Goal: Task Accomplishment & Management: Use online tool/utility

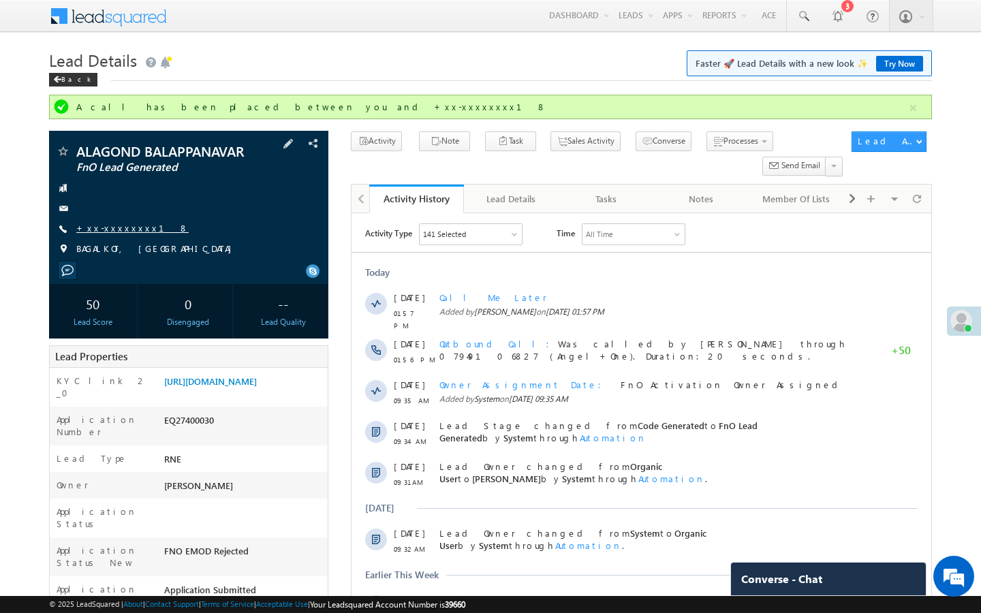
click at [127, 226] on link "+xx-xxxxxxxx18" at bounding box center [132, 228] width 112 height 12
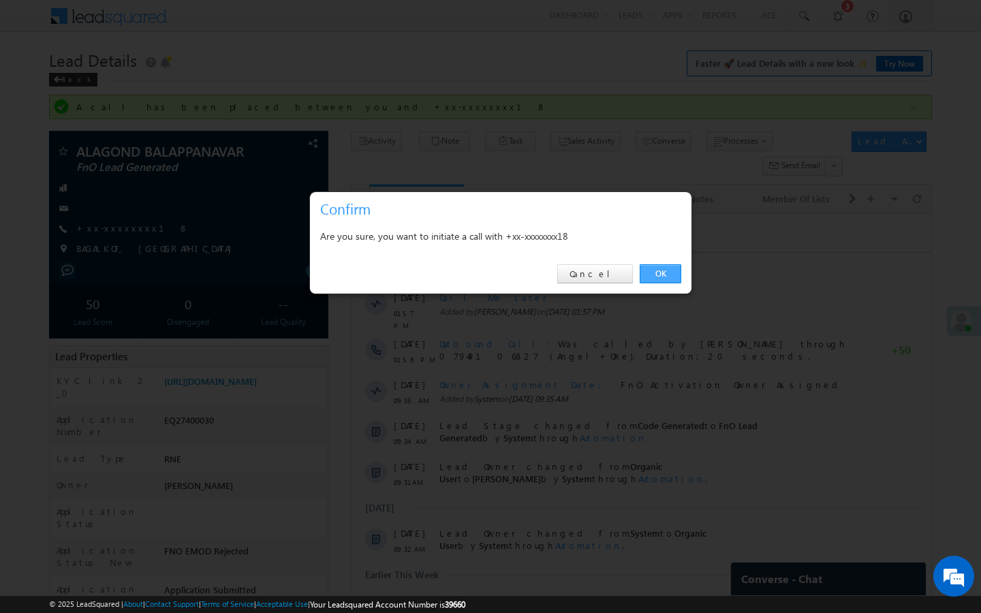
click at [658, 279] on link "OK" at bounding box center [660, 273] width 42 height 19
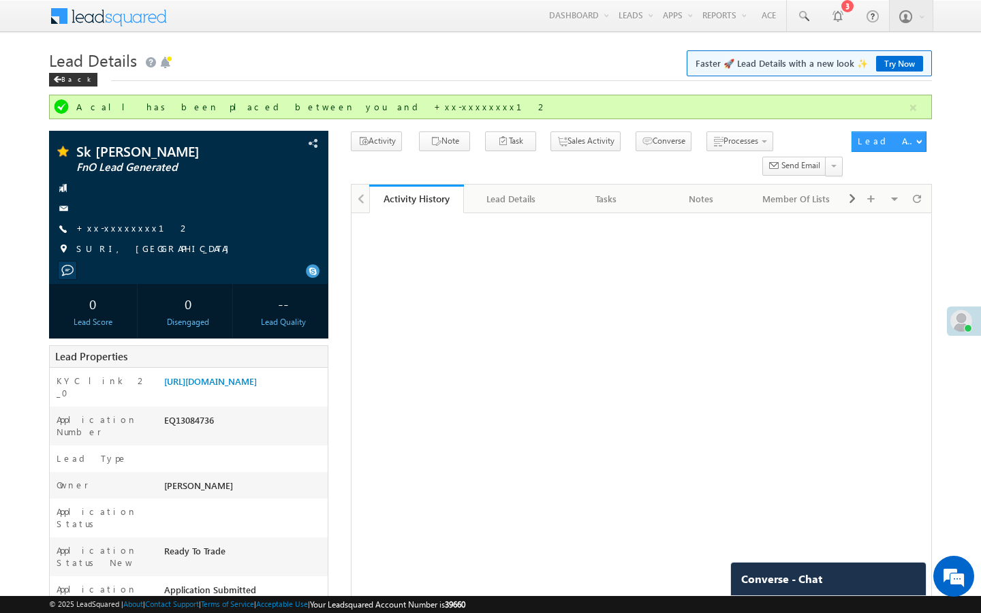
click at [126, 228] on link "+xx-xxxxxxxx12" at bounding box center [133, 228] width 114 height 12
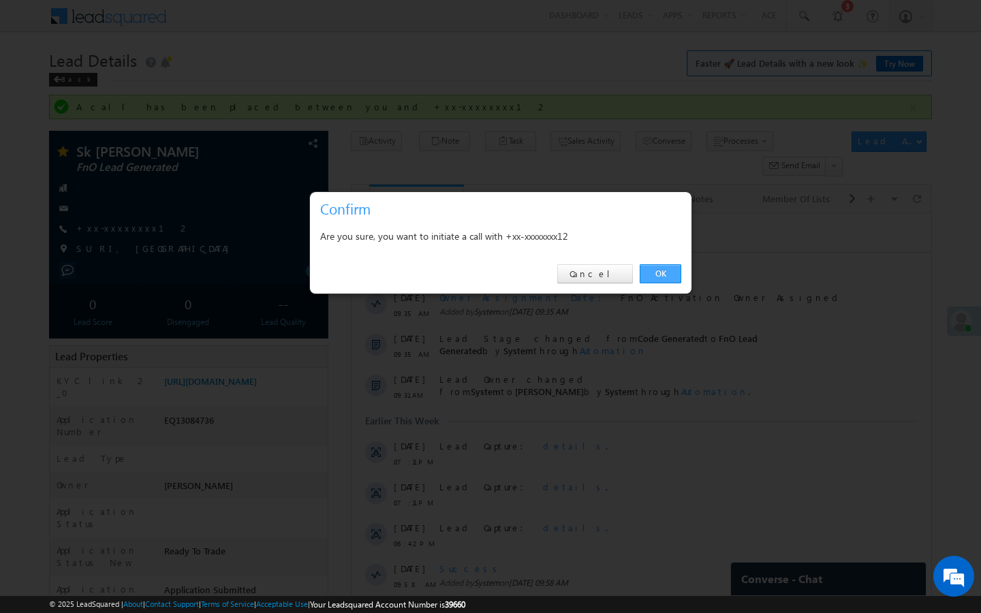
click at [657, 277] on link "OK" at bounding box center [660, 273] width 42 height 19
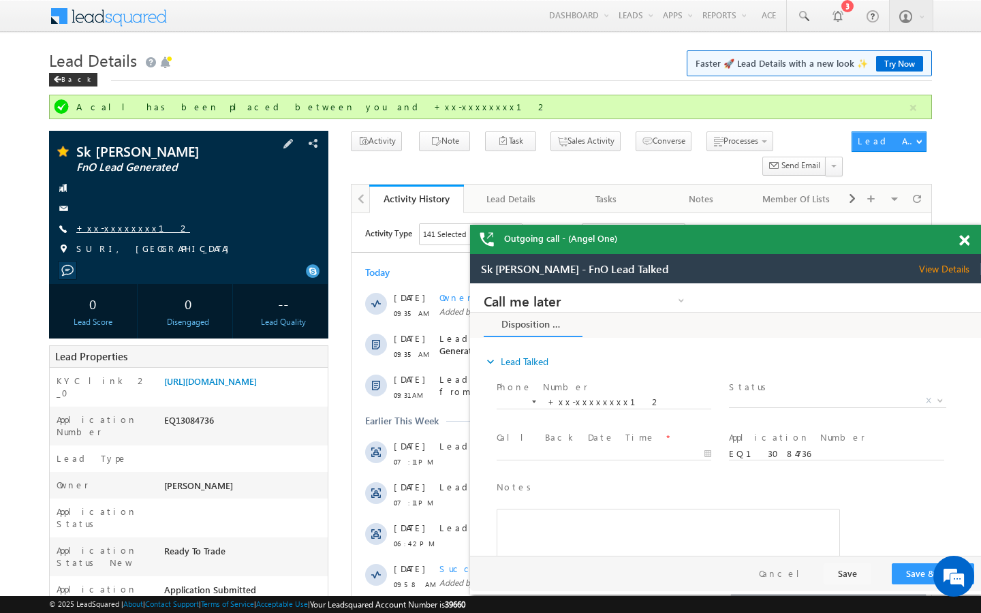
click at [125, 227] on link "+xx-xxxxxxxx12" at bounding box center [133, 228] width 114 height 12
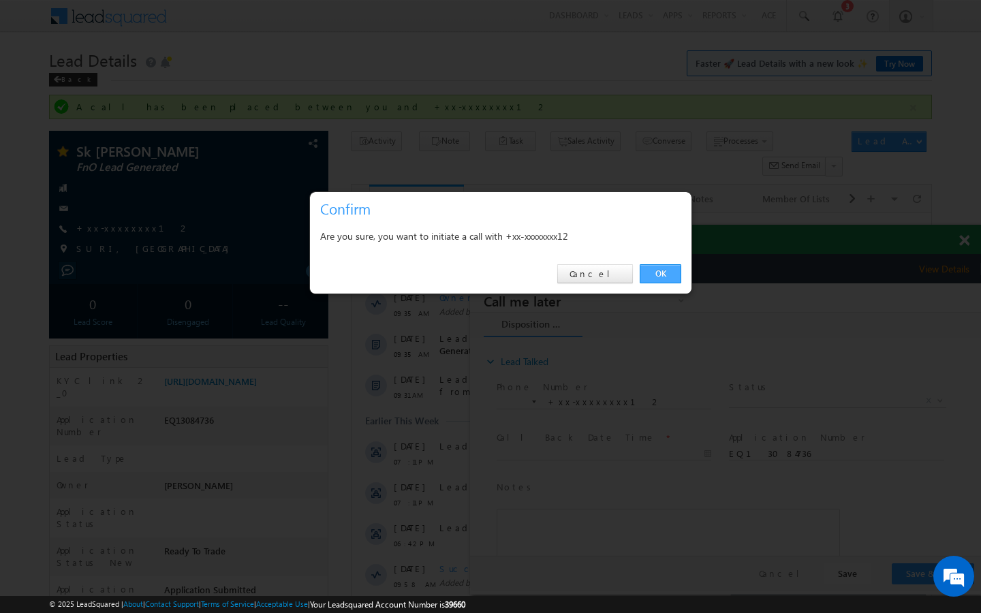
click at [653, 270] on link "OK" at bounding box center [660, 273] width 42 height 19
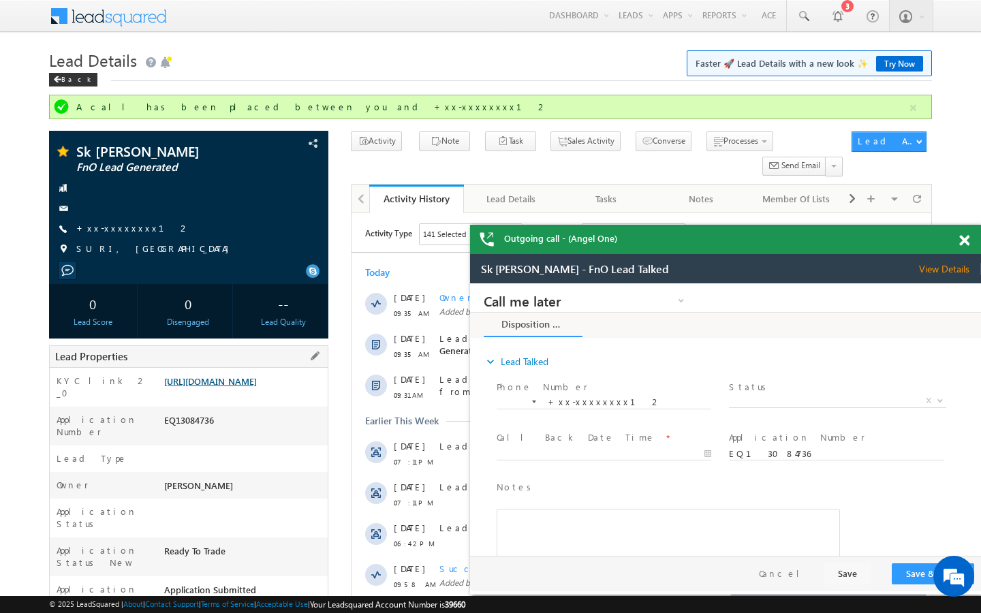
click at [257, 387] on link "https://angelbroking1-pk3em7sa.customui-test.leadsquared.com?leadId=c14c9241-9d…" at bounding box center [210, 381] width 93 height 12
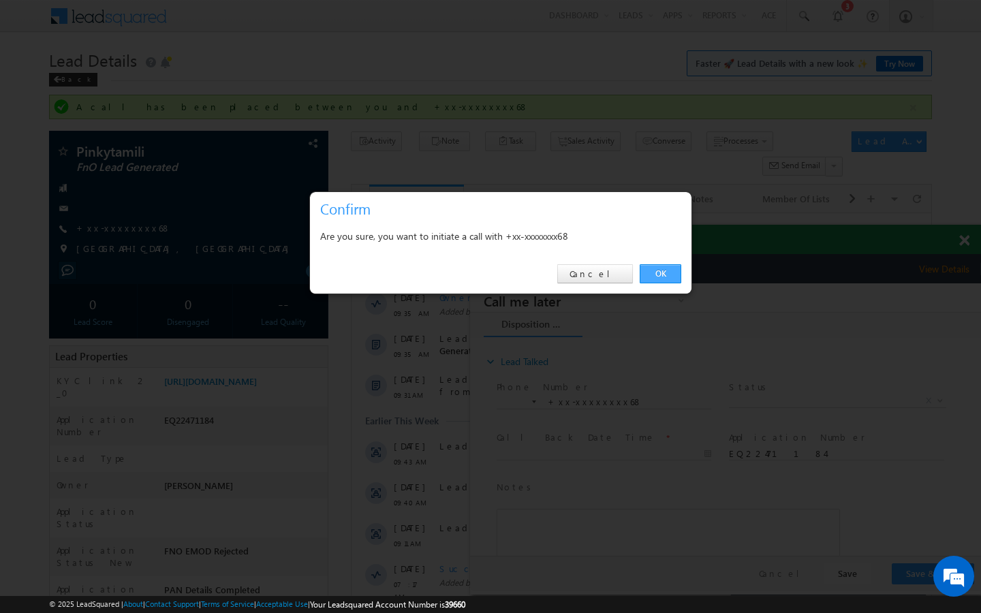
click at [674, 272] on link "OK" at bounding box center [660, 273] width 42 height 19
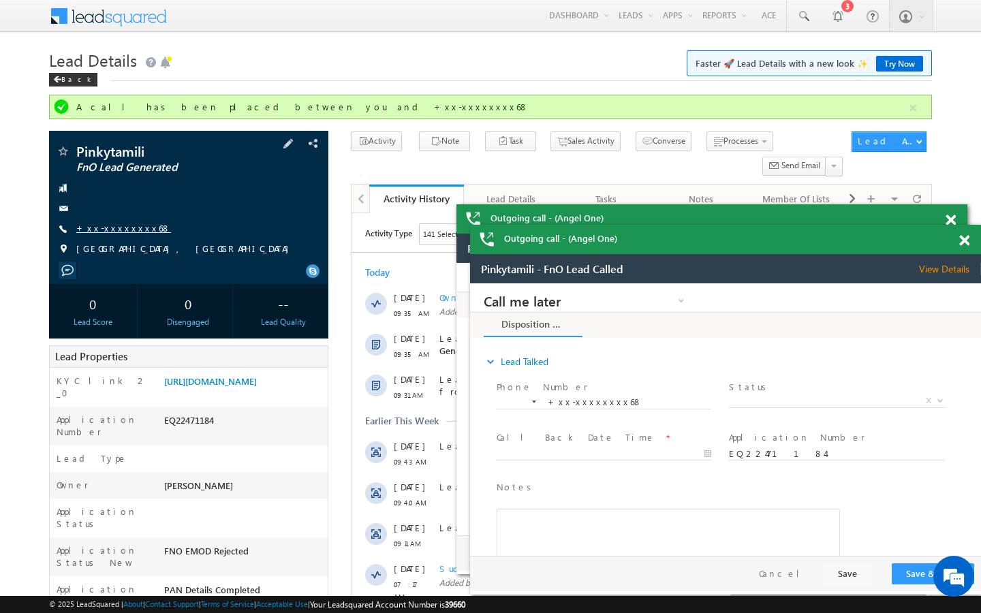
click at [115, 226] on link "+xx-xxxxxxxx68" at bounding box center [123, 228] width 95 height 12
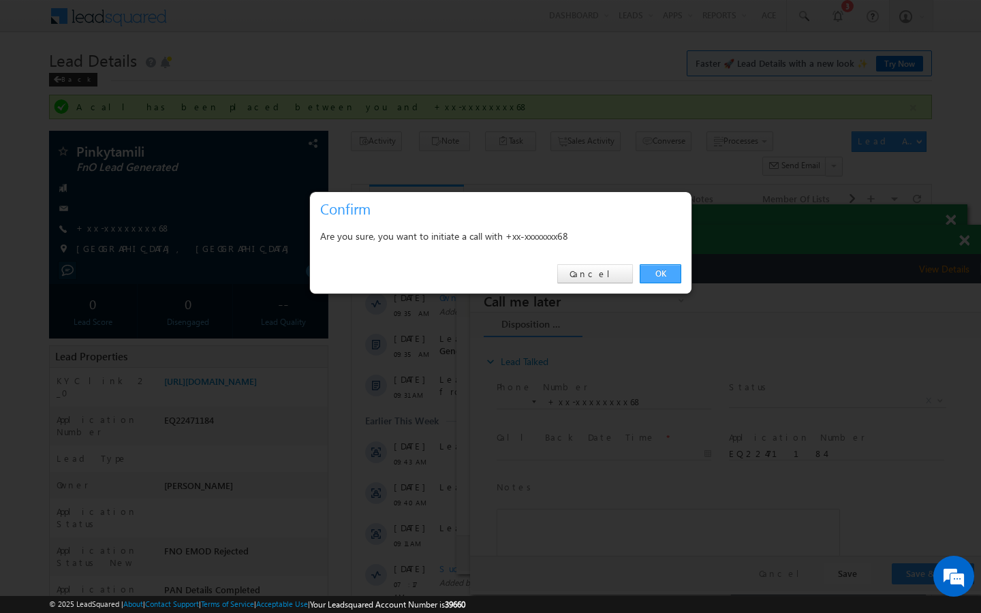
click at [659, 276] on link "OK" at bounding box center [660, 273] width 42 height 19
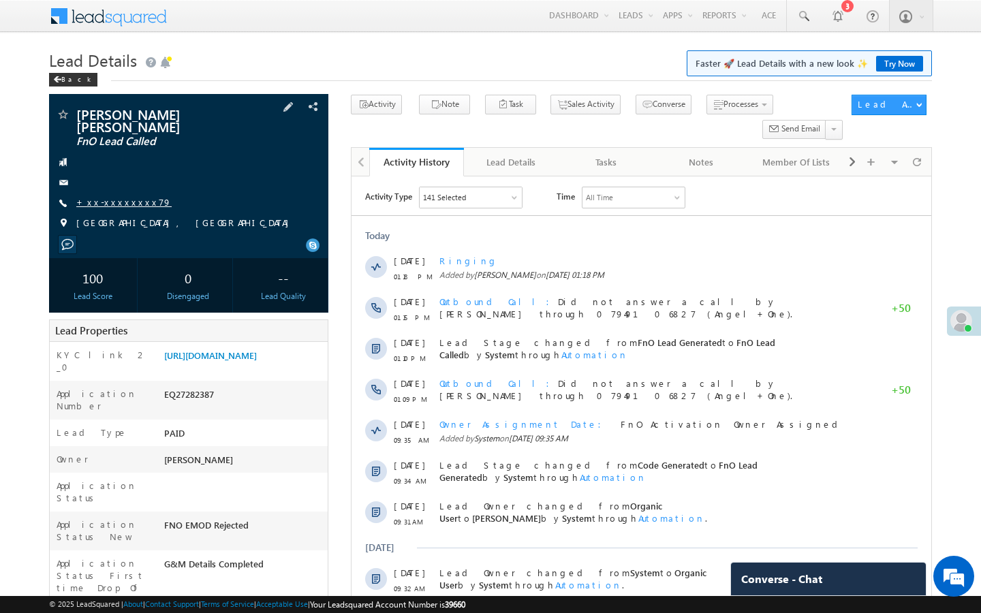
click at [131, 196] on link "+xx-xxxxxxxx79" at bounding box center [123, 202] width 95 height 12
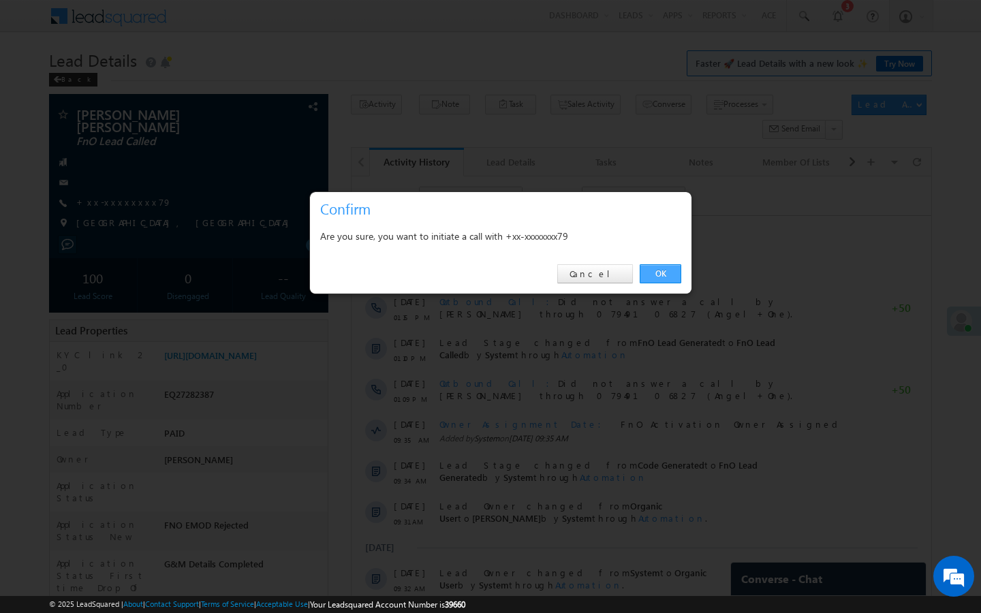
click at [665, 270] on link "OK" at bounding box center [660, 273] width 42 height 19
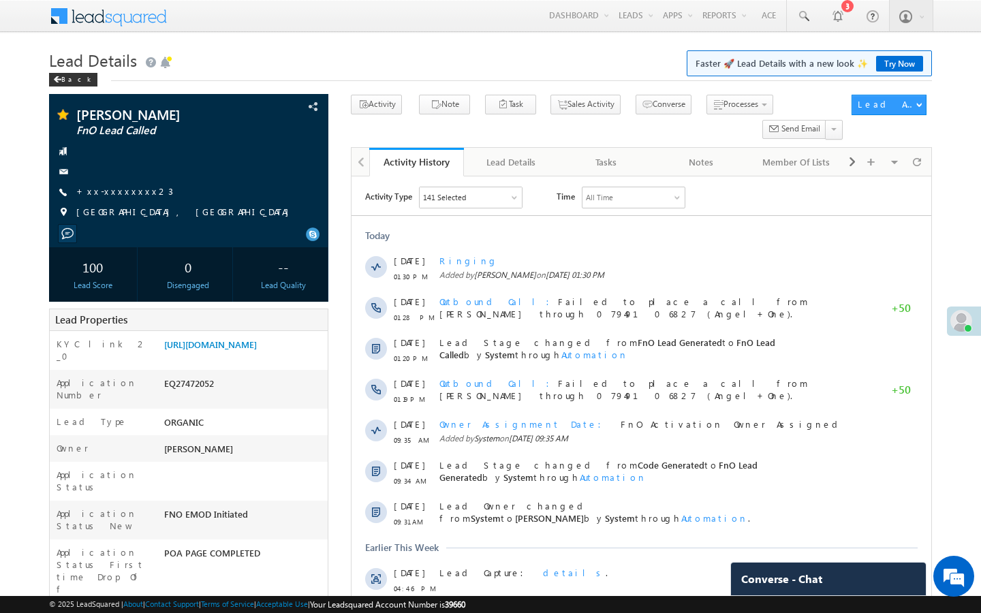
click at [122, 191] on link "+xx-xxxxxxxx23" at bounding box center [124, 191] width 97 height 12
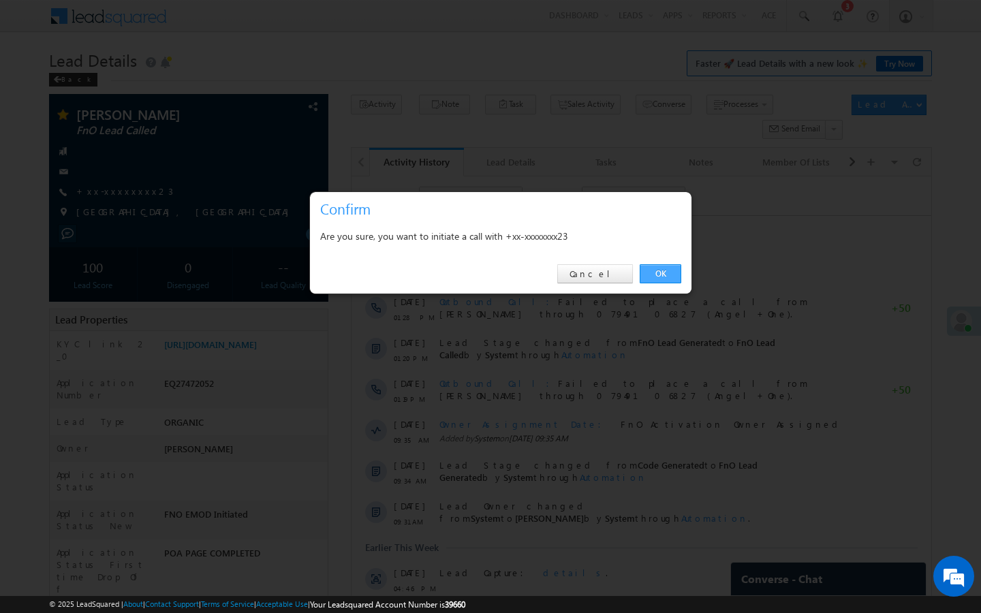
click at [659, 270] on link "OK" at bounding box center [660, 273] width 42 height 19
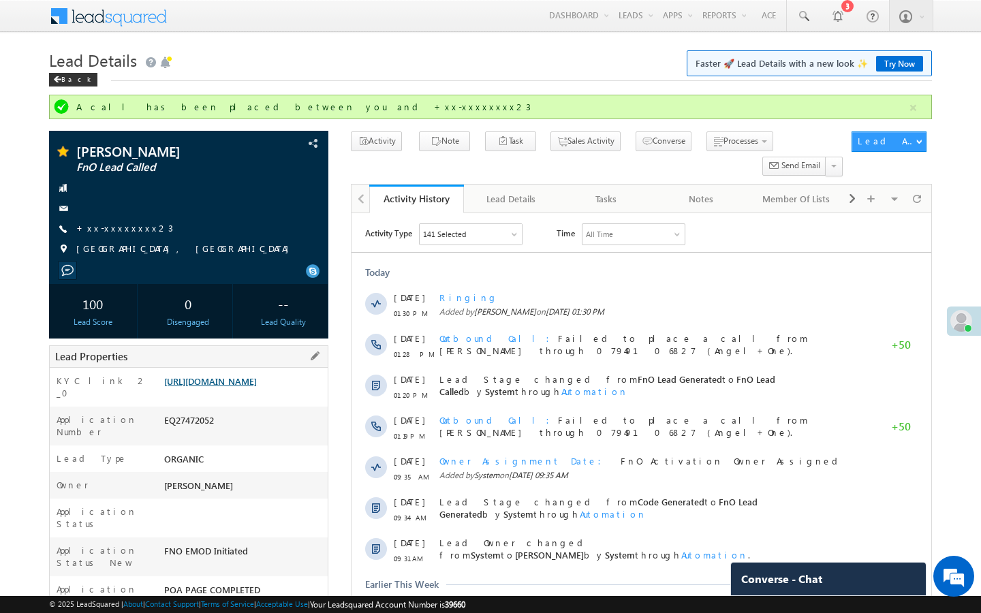
click at [257, 385] on link "https://angelbroking1-pk3em7sa.customui-test.leadsquared.com?leadId=5d7f2224-97…" at bounding box center [210, 381] width 93 height 12
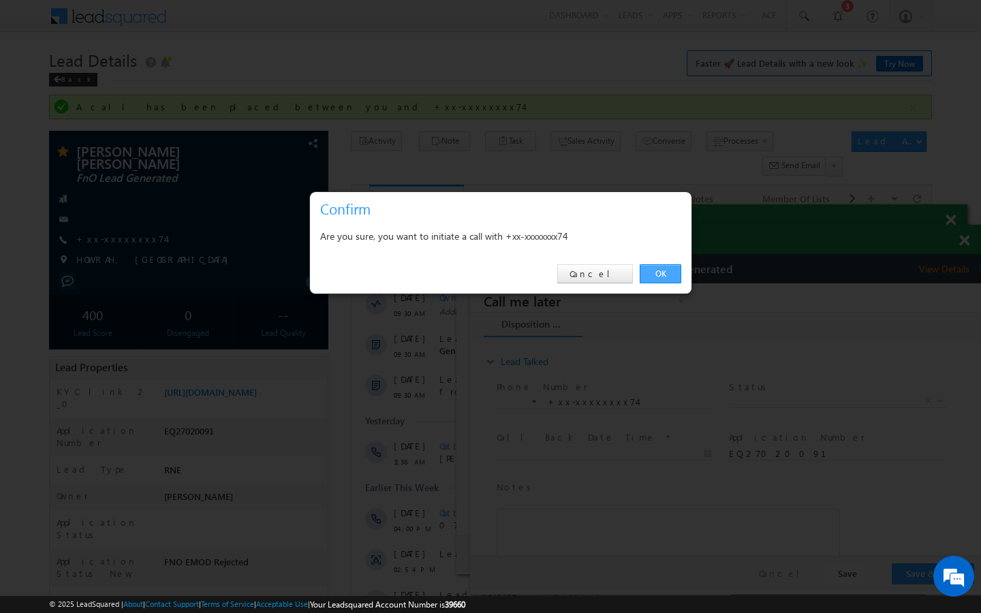
click at [660, 267] on link "OK" at bounding box center [660, 273] width 42 height 19
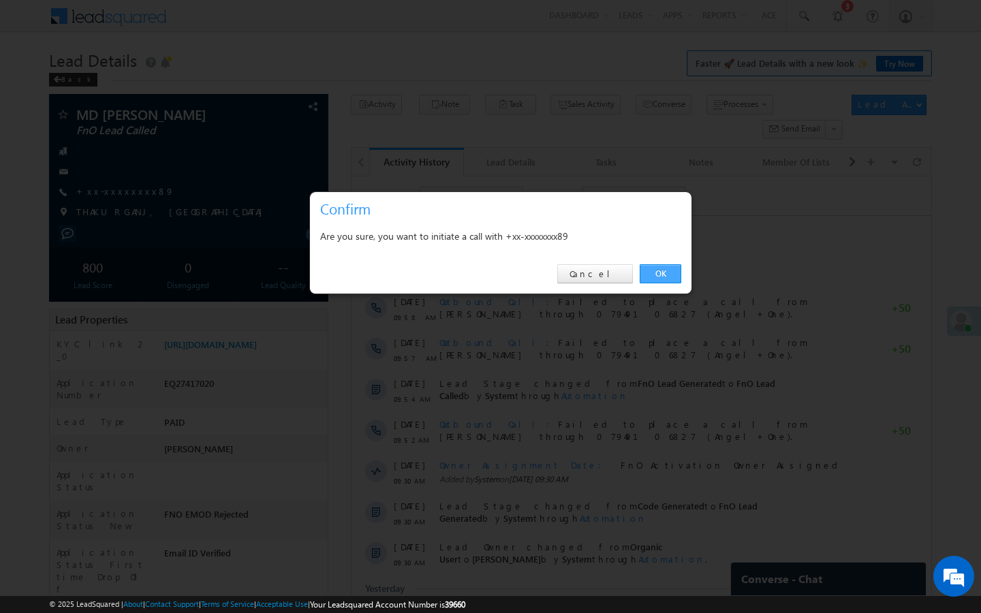
click at [657, 272] on link "OK" at bounding box center [660, 273] width 42 height 19
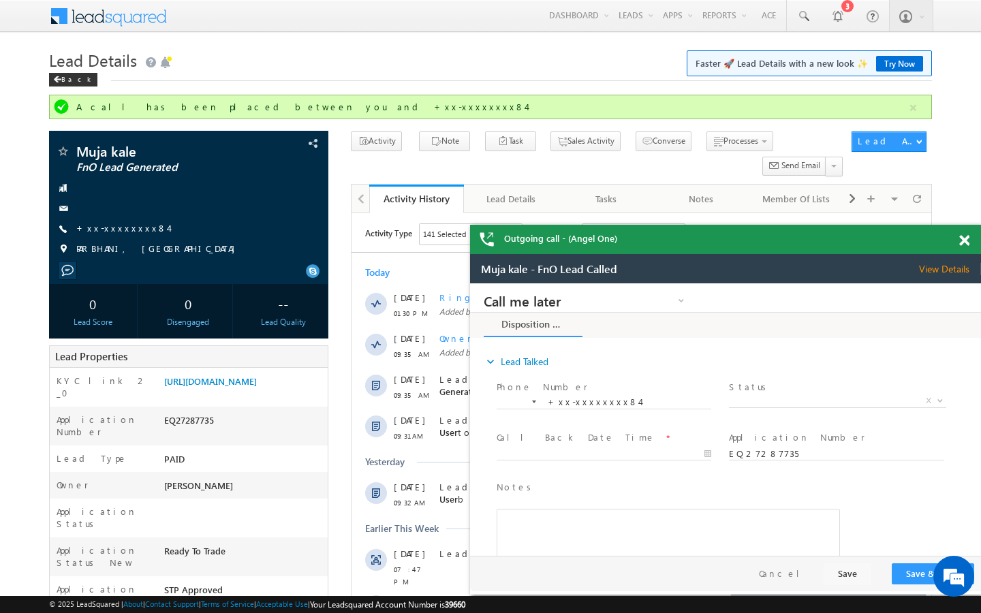
click at [112, 221] on div "Muja kale FnO Lead Generated +xx-xxxxxxxx84" at bounding box center [189, 203] width 266 height 119
click at [112, 227] on link "+xx-xxxxxxxx84" at bounding box center [122, 228] width 92 height 12
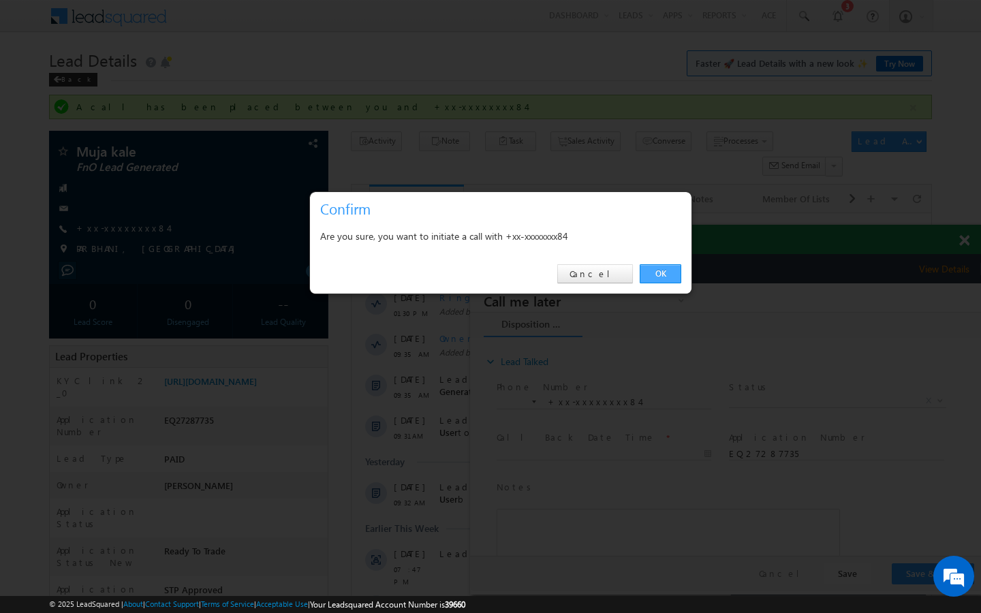
click at [651, 275] on link "OK" at bounding box center [660, 273] width 42 height 19
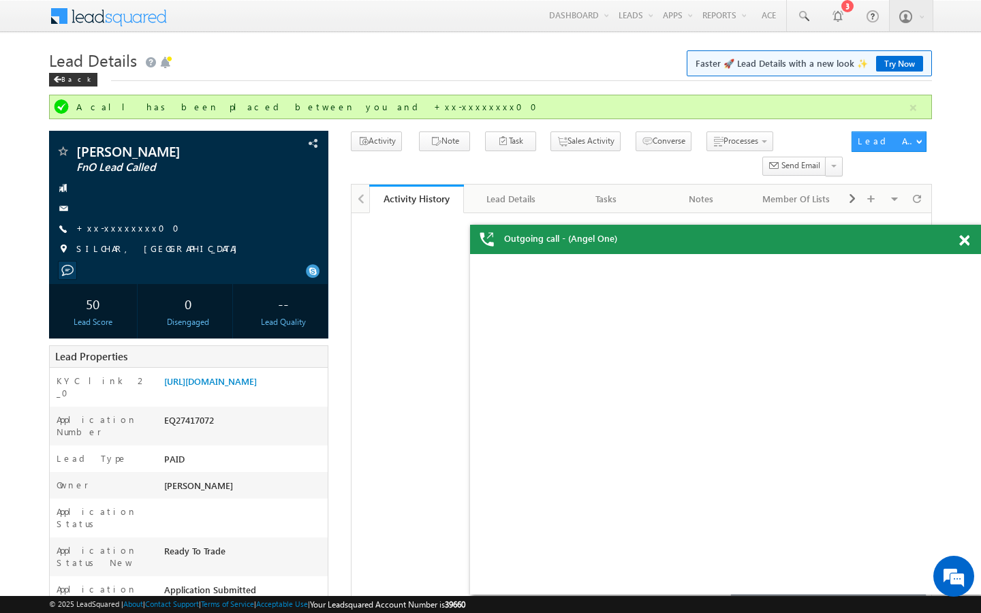
click at [118, 229] on link "+xx-xxxxxxxx00" at bounding box center [131, 228] width 111 height 12
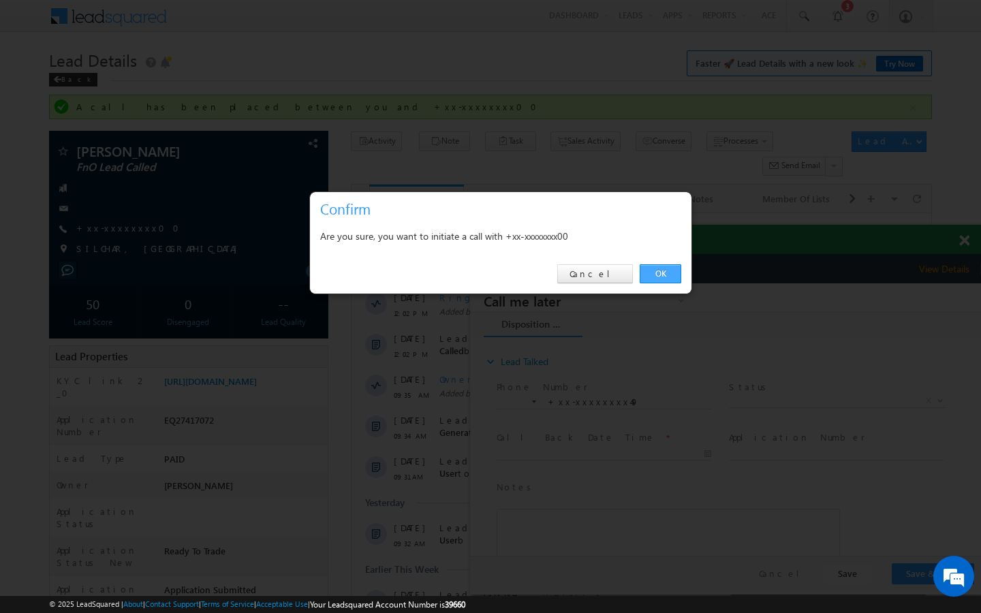
drag, startPoint x: 664, startPoint y: 278, endPoint x: 313, endPoint y: 22, distance: 434.4
click at [664, 278] on link "OK" at bounding box center [660, 273] width 42 height 19
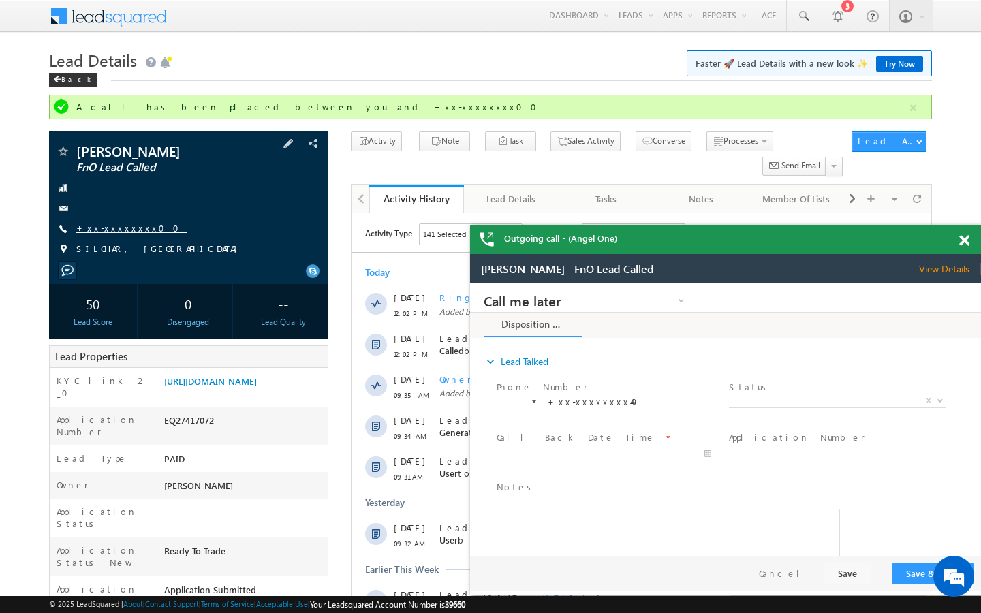
click at [123, 231] on link "+xx-xxxxxxxx00" at bounding box center [131, 228] width 111 height 12
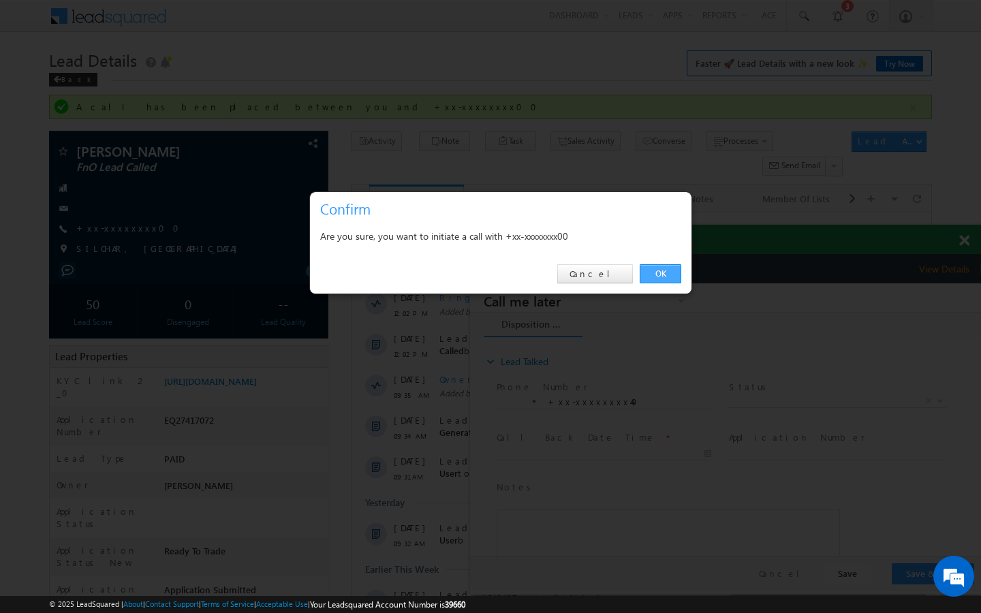
click at [669, 274] on link "OK" at bounding box center [660, 273] width 42 height 19
click at [659, 265] on link "OK" at bounding box center [660, 273] width 42 height 19
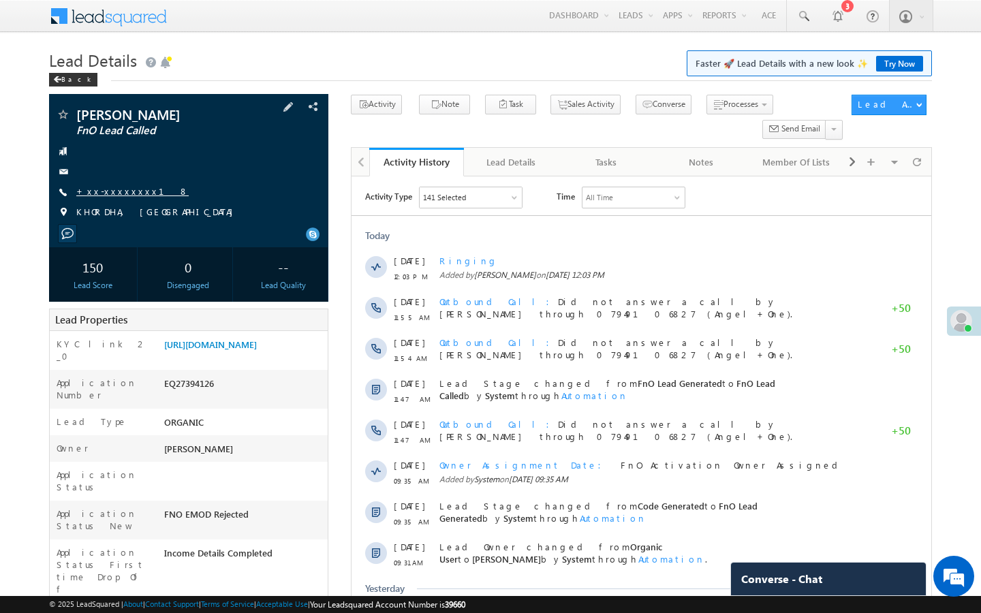
click at [126, 190] on link "+xx-xxxxxxxx18" at bounding box center [132, 191] width 112 height 12
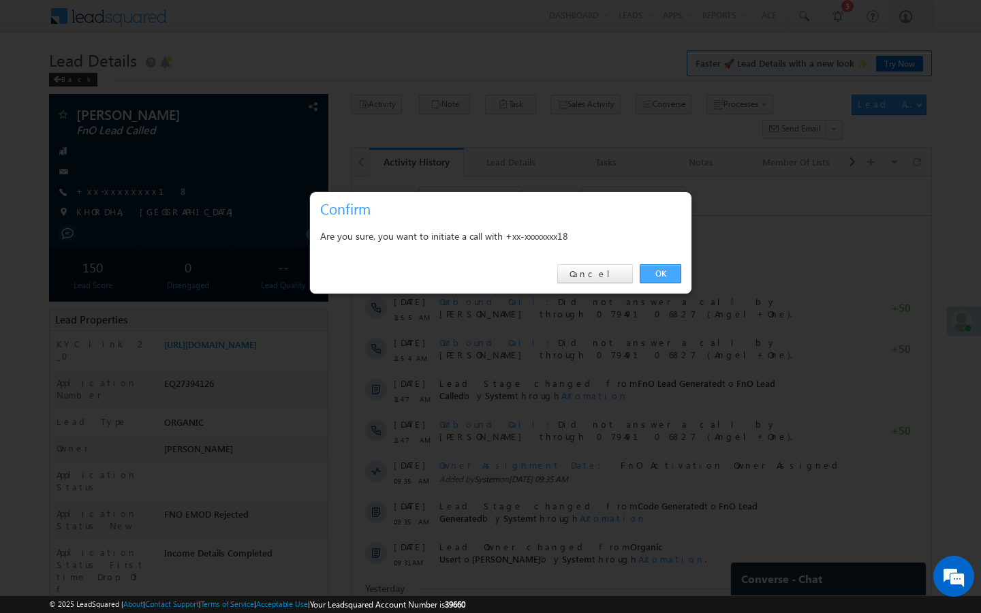
click at [639, 271] on link "OK" at bounding box center [660, 273] width 42 height 19
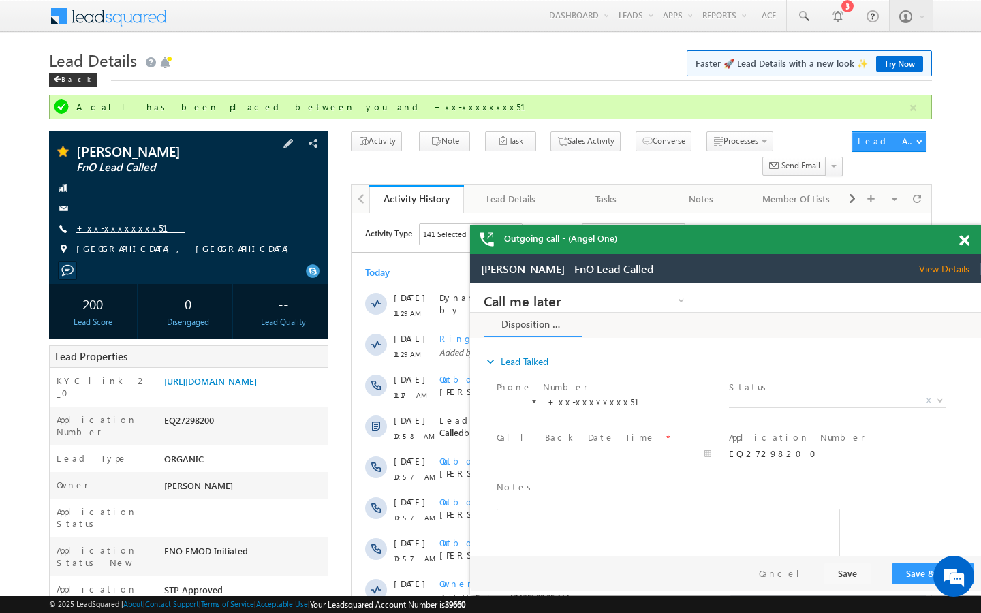
click at [128, 229] on link "+xx-xxxxxxxx51" at bounding box center [130, 228] width 108 height 12
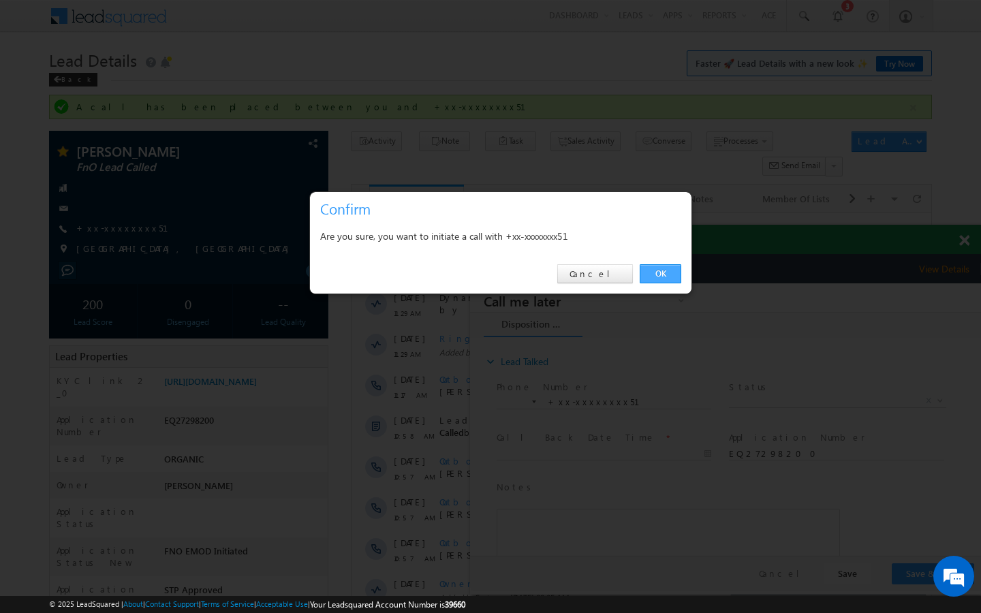
click at [670, 281] on link "OK" at bounding box center [660, 273] width 42 height 19
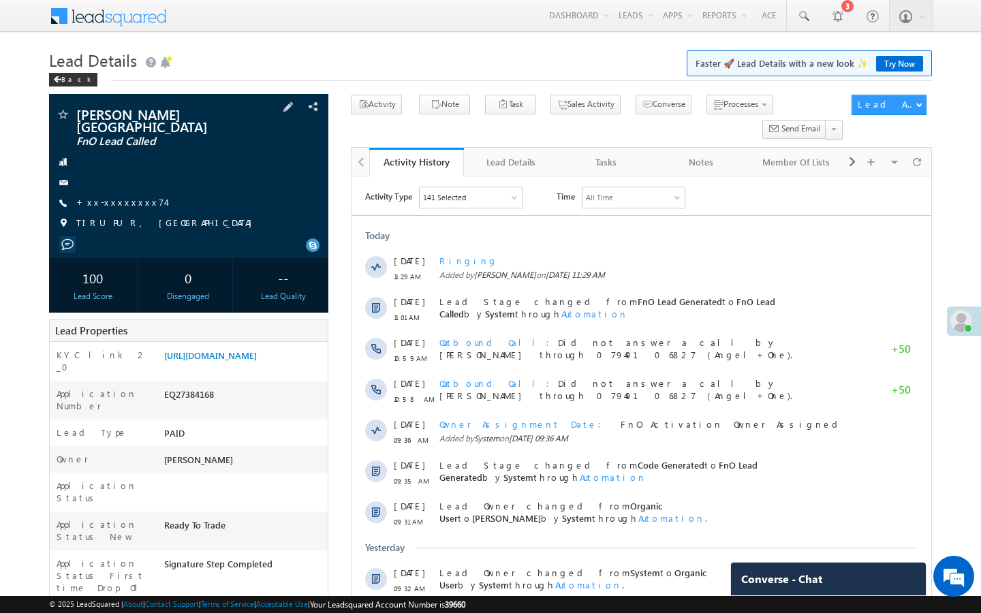
click at [94, 199] on div "Nagaraj Naga FnO Lead Called +xx-xxxxxxxx74" at bounding box center [189, 172] width 266 height 129
click at [117, 196] on link "+xx-xxxxxxxx74" at bounding box center [120, 202] width 89 height 12
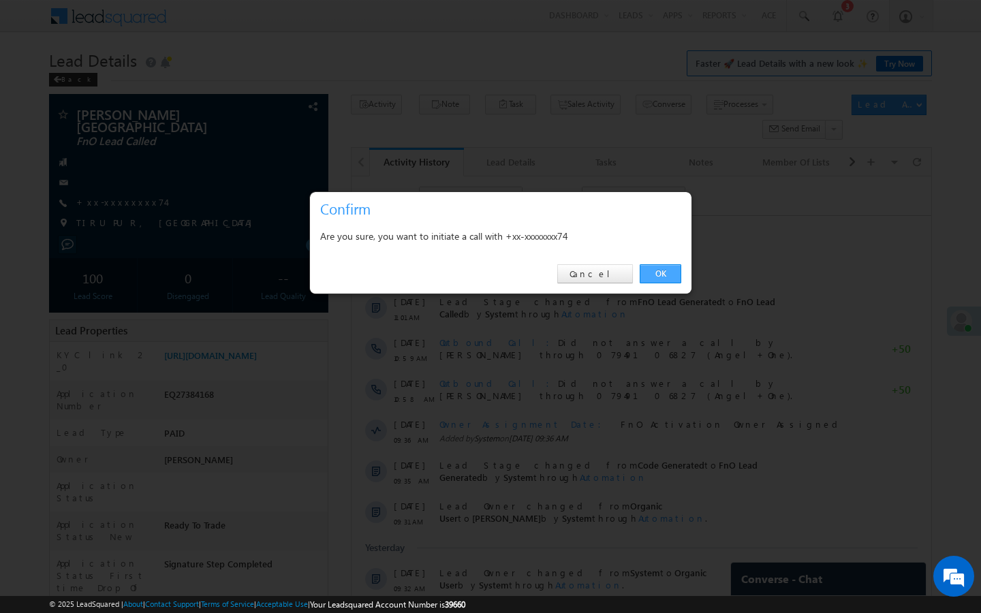
click at [669, 272] on link "OK" at bounding box center [660, 273] width 42 height 19
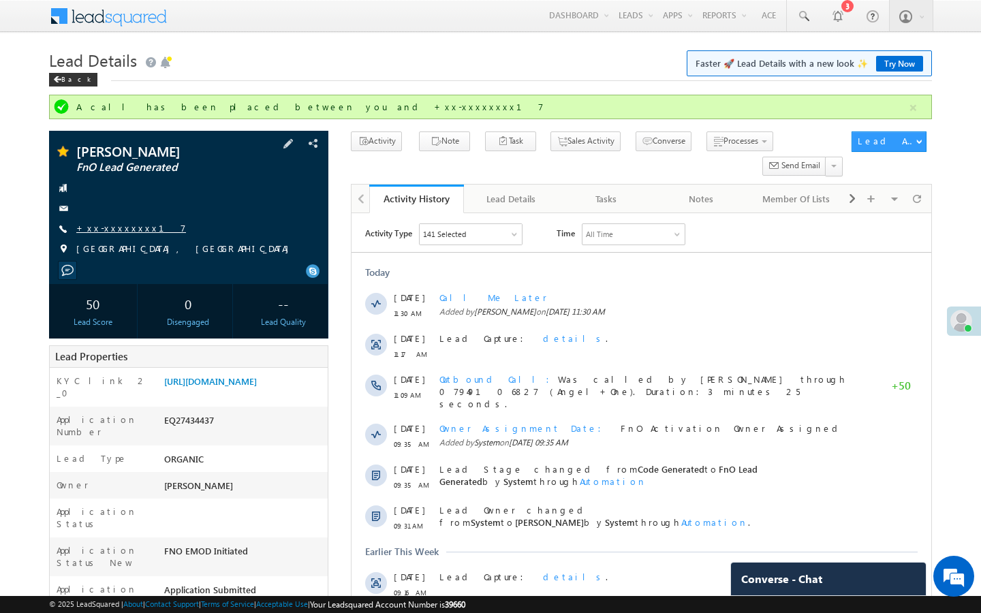
click at [125, 224] on link "+xx-xxxxxxxx17" at bounding box center [131, 228] width 110 height 12
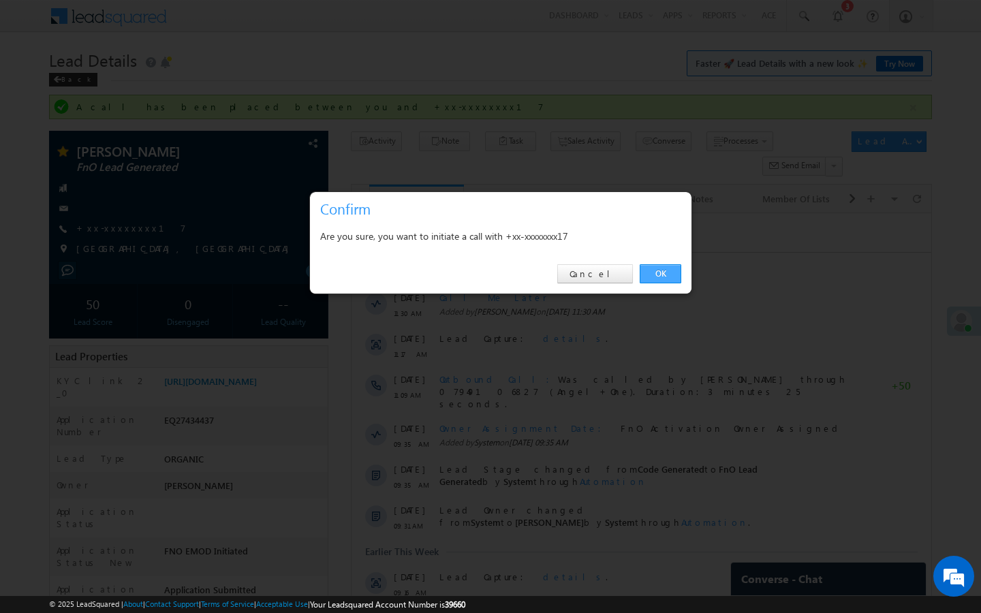
click at [667, 279] on link "OK" at bounding box center [660, 273] width 42 height 19
